Goal: Information Seeking & Learning: Stay updated

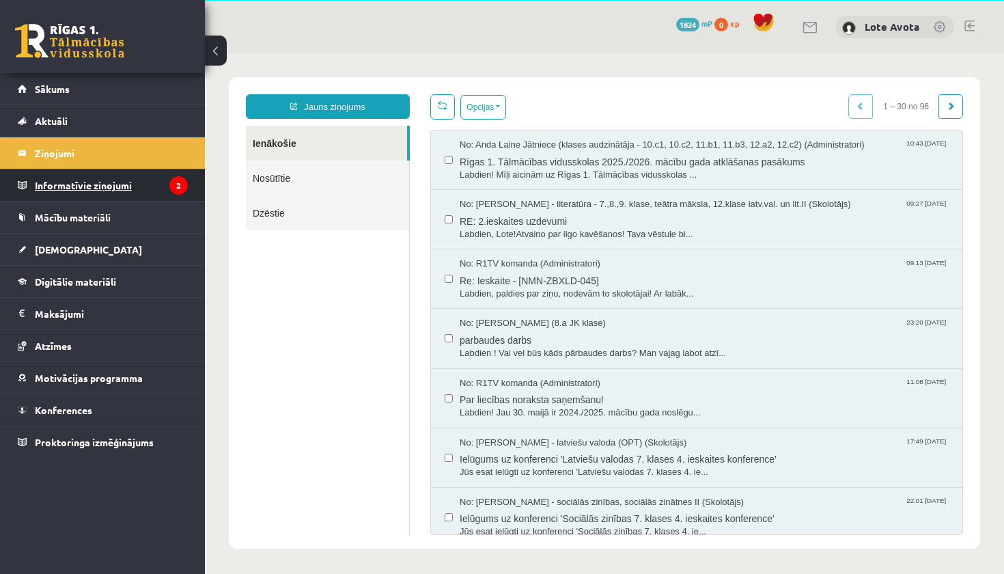
click at [102, 184] on legend "Informatīvie ziņojumi 2" at bounding box center [111, 184] width 153 height 31
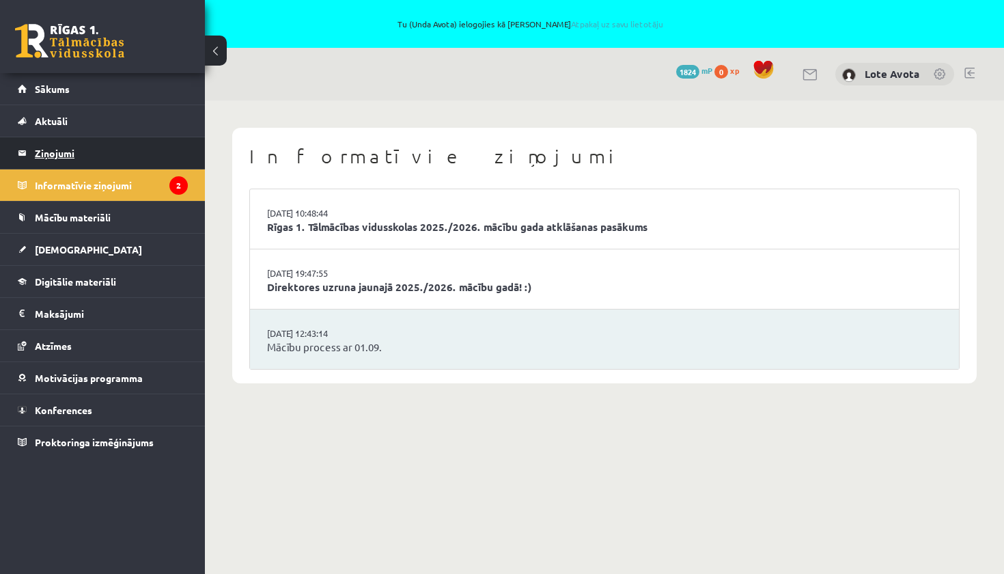
click at [83, 152] on legend "Ziņojumi 0" at bounding box center [111, 152] width 153 height 31
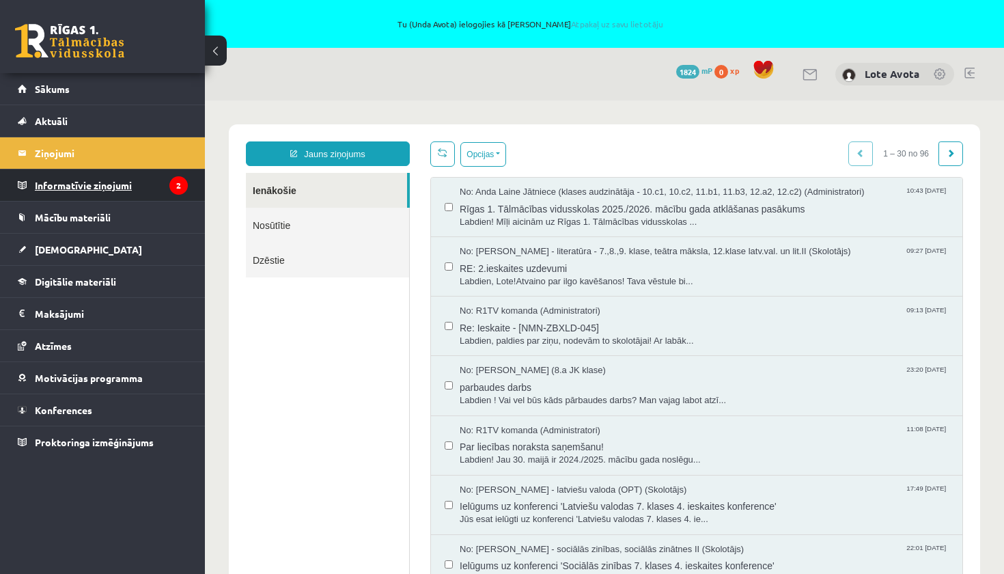
click at [132, 186] on legend "Informatīvie ziņojumi 2" at bounding box center [111, 184] width 153 height 31
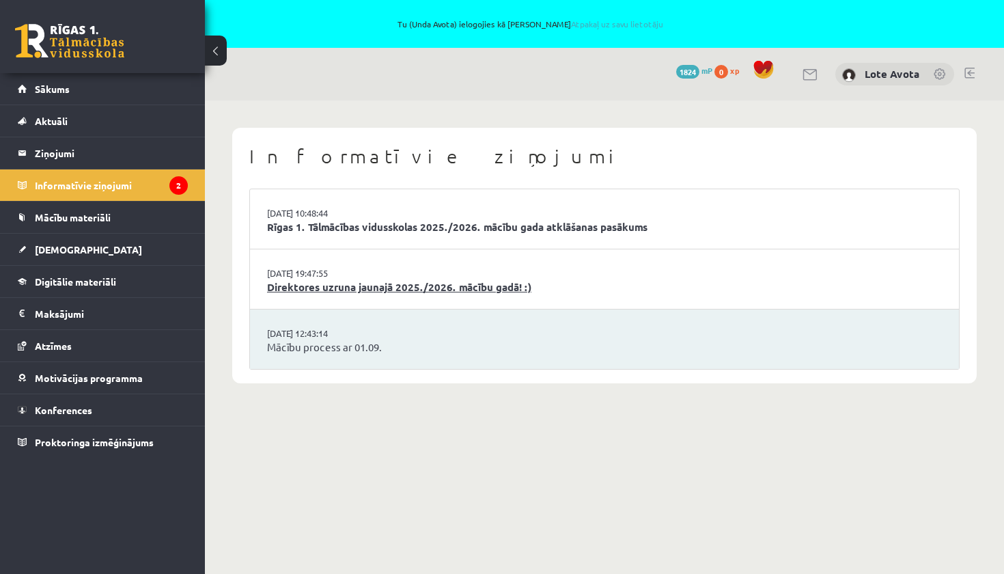
click at [347, 286] on link "Direktores uzruna jaunajā 2025./2026. mācību gadā! :)" at bounding box center [604, 287] width 675 height 16
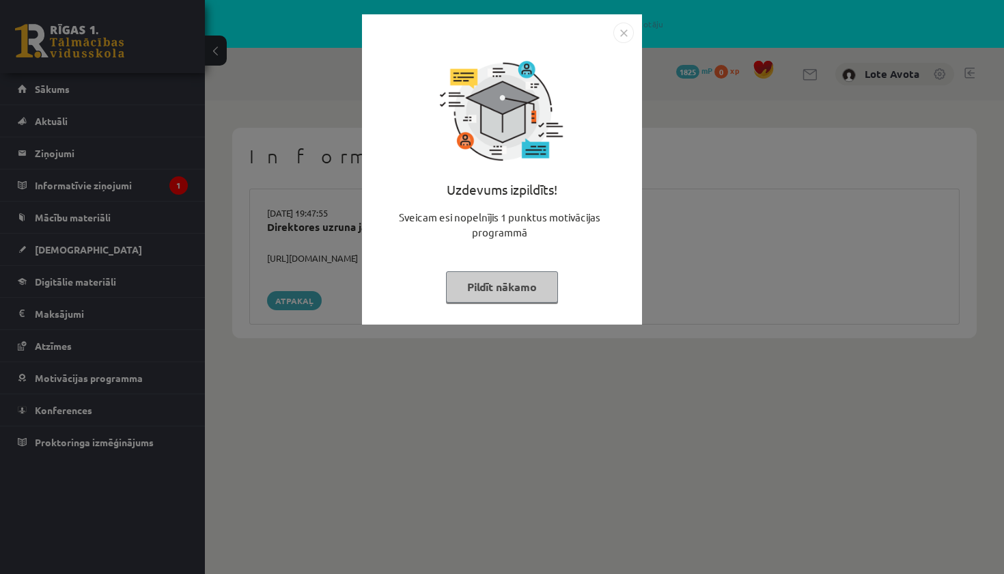
click at [621, 29] on img "Close" at bounding box center [623, 33] width 20 height 20
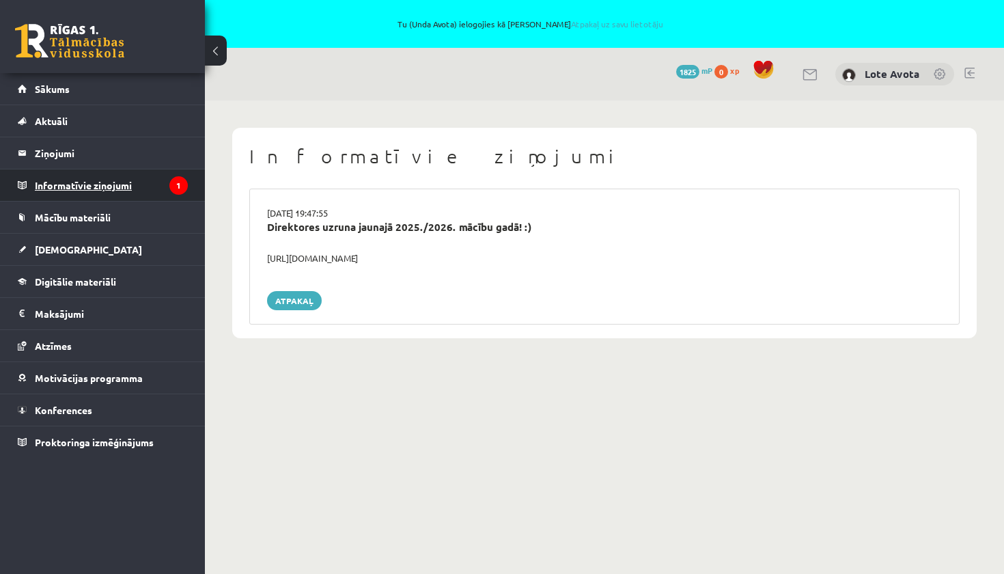
click at [105, 189] on legend "Informatīvie ziņojumi 1" at bounding box center [111, 184] width 153 height 31
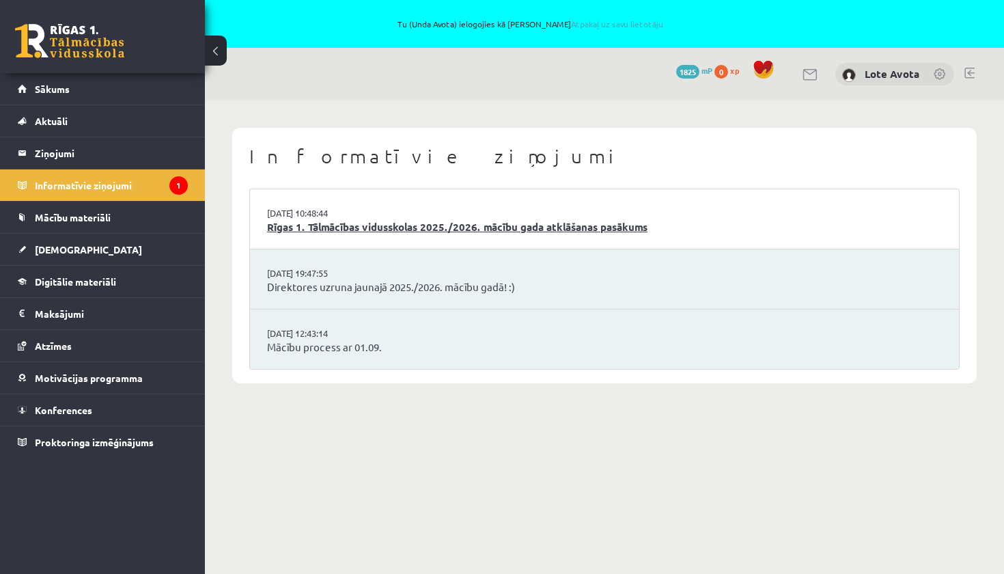
click at [334, 221] on link "Rīgas 1. Tālmācības vidusskolas 2025./2026. mācību gada atklāšanas pasākums" at bounding box center [604, 227] width 675 height 16
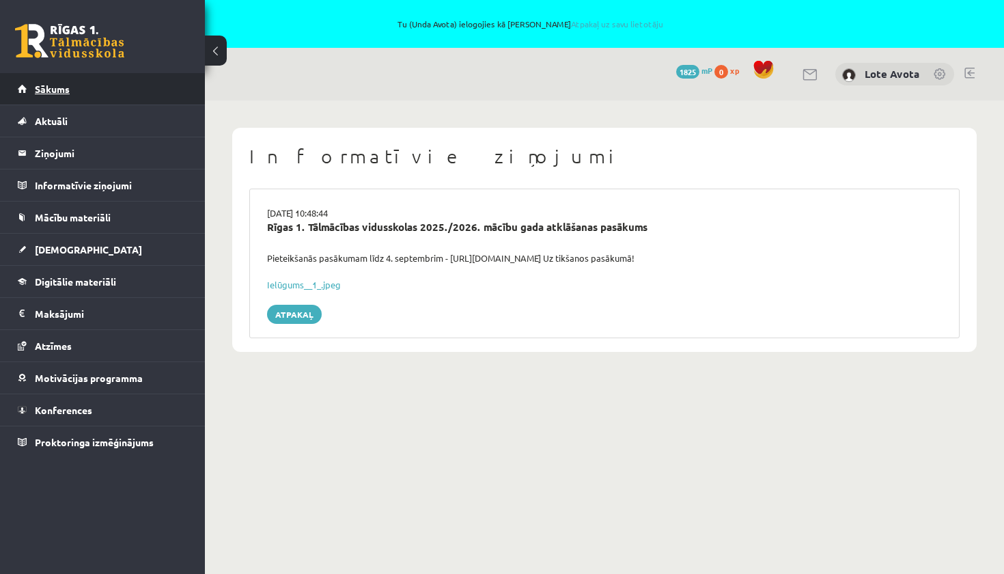
click at [72, 89] on link "Sākums" at bounding box center [103, 88] width 170 height 31
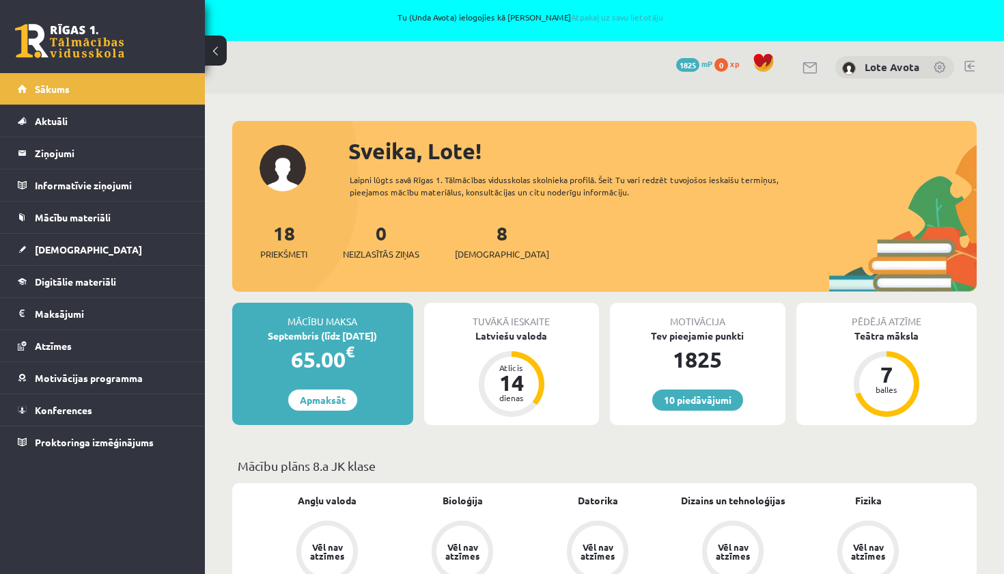
scroll to position [9, 0]
